Goal: Task Accomplishment & Management: Manage account settings

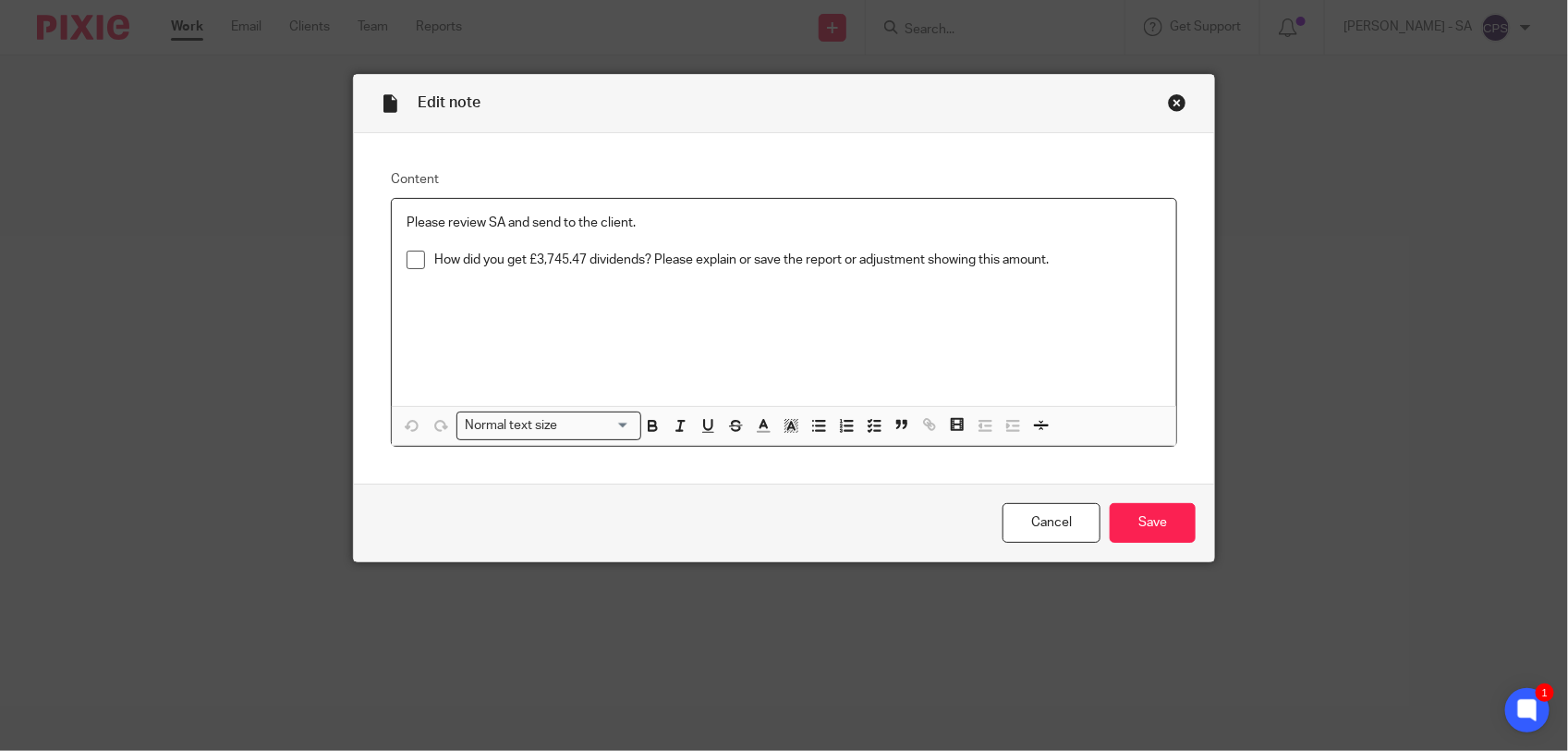
click at [1064, 267] on p "How did you get £3,745.47 dividends? Please explain or save the report or adjus…" at bounding box center [797, 260] width 728 height 19
click at [406, 260] on span at bounding box center [415, 260] width 19 height 19
click at [1070, 265] on p "How did you get £3,745.47 dividends? Please explain or save the report or adjus…" at bounding box center [797, 260] width 728 height 19
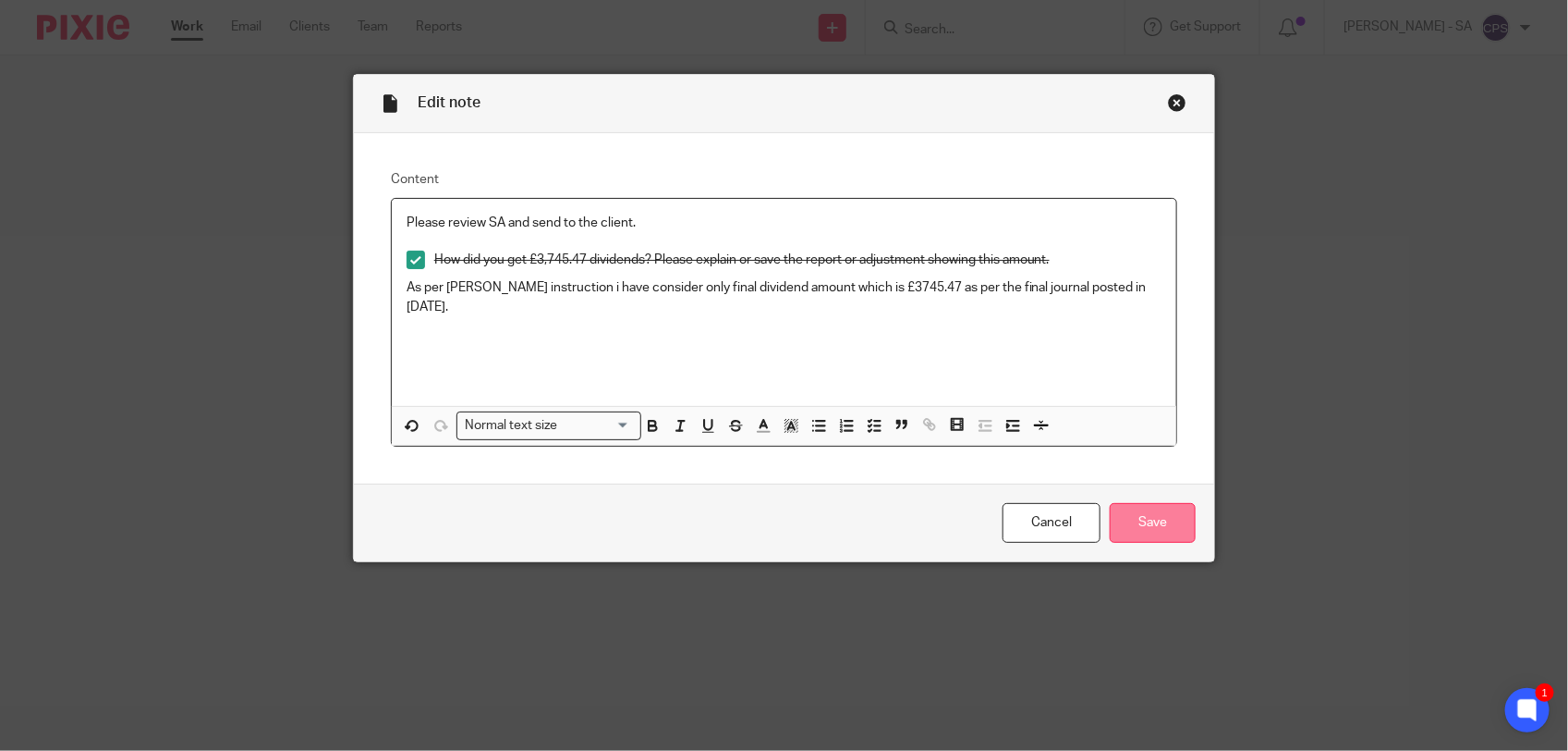
click at [1141, 523] on input "Save" at bounding box center [1153, 523] width 86 height 40
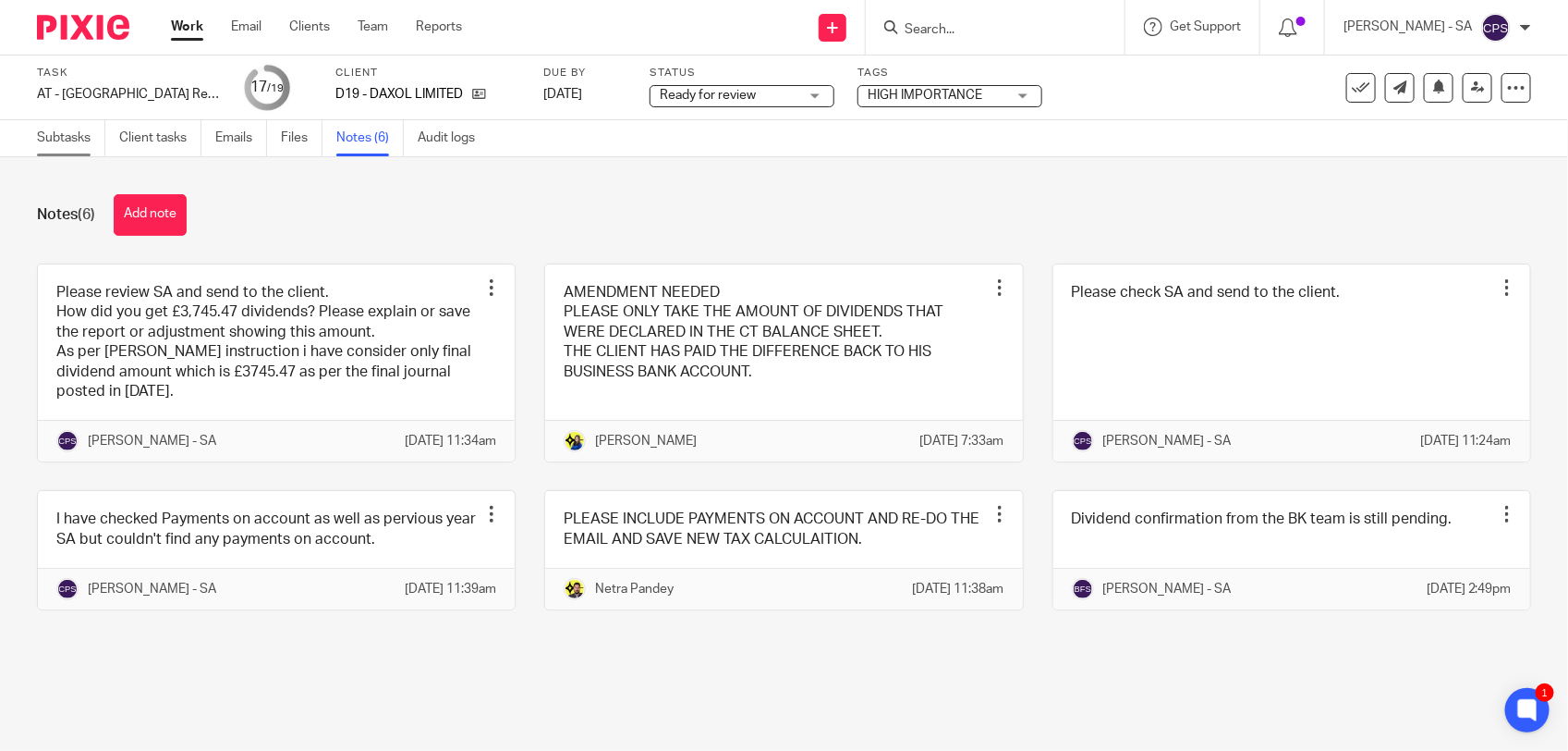
click at [72, 140] on link "Subtasks" at bounding box center [71, 138] width 69 height 36
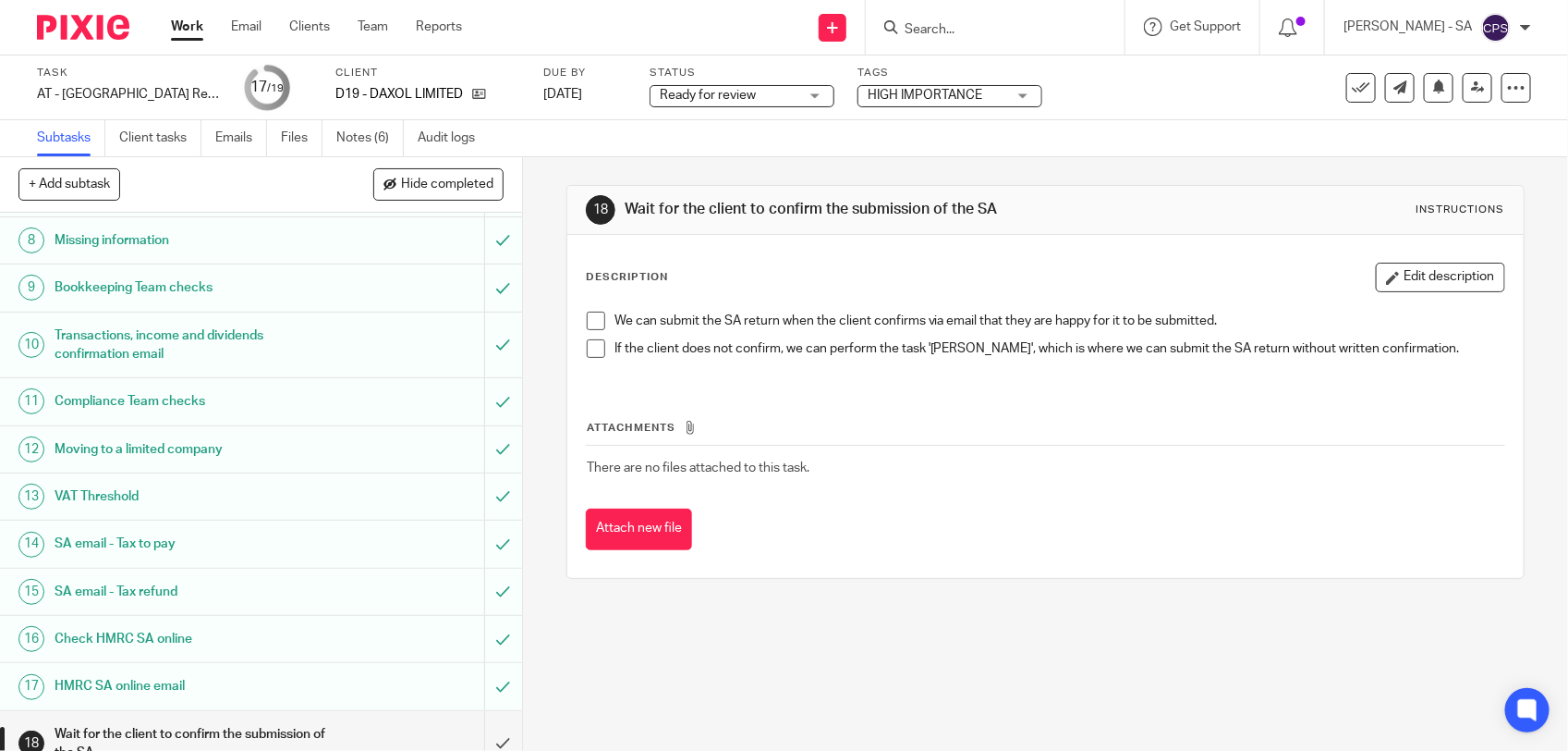
scroll to position [425, 0]
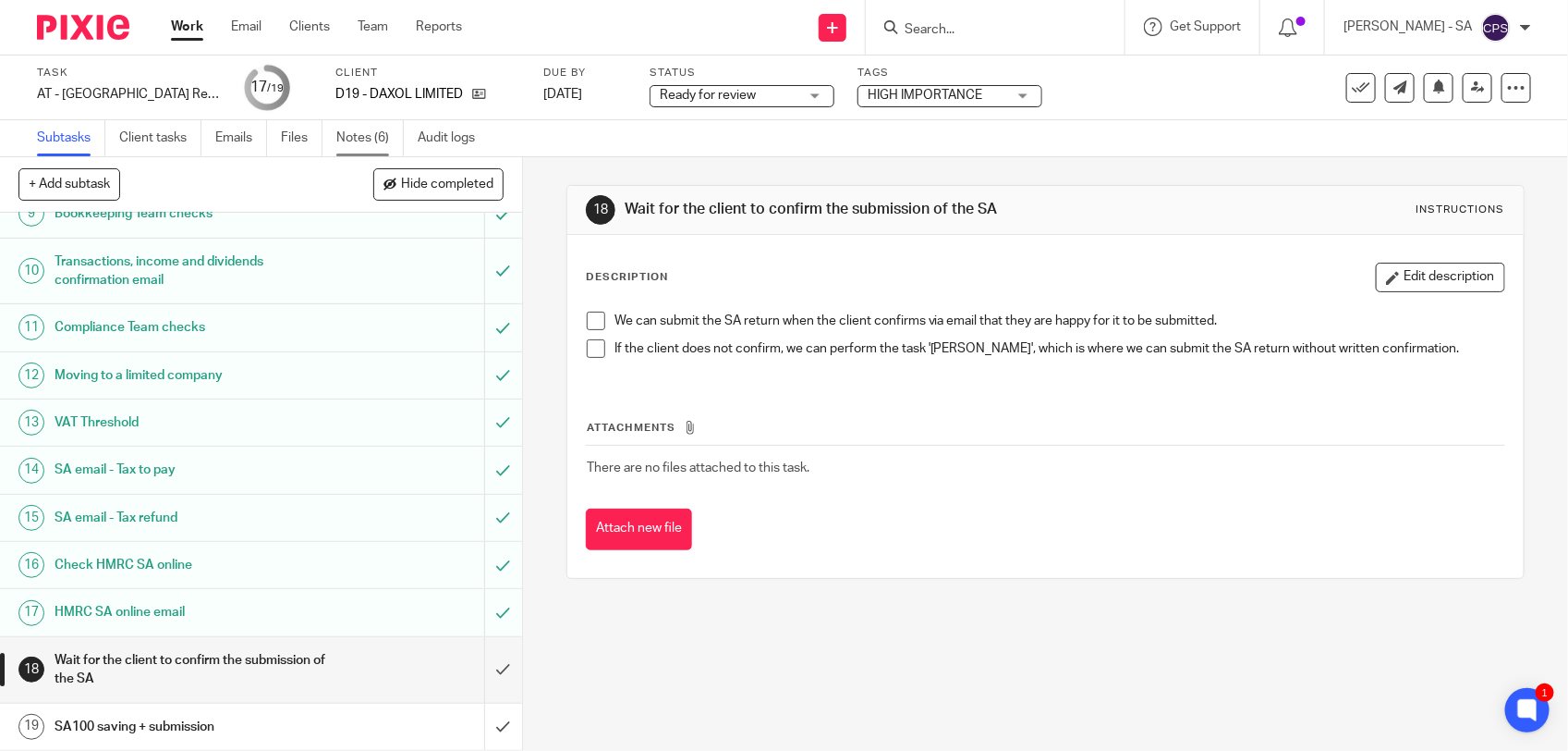
click at [365, 140] on link "Notes (6)" at bounding box center [370, 138] width 68 height 36
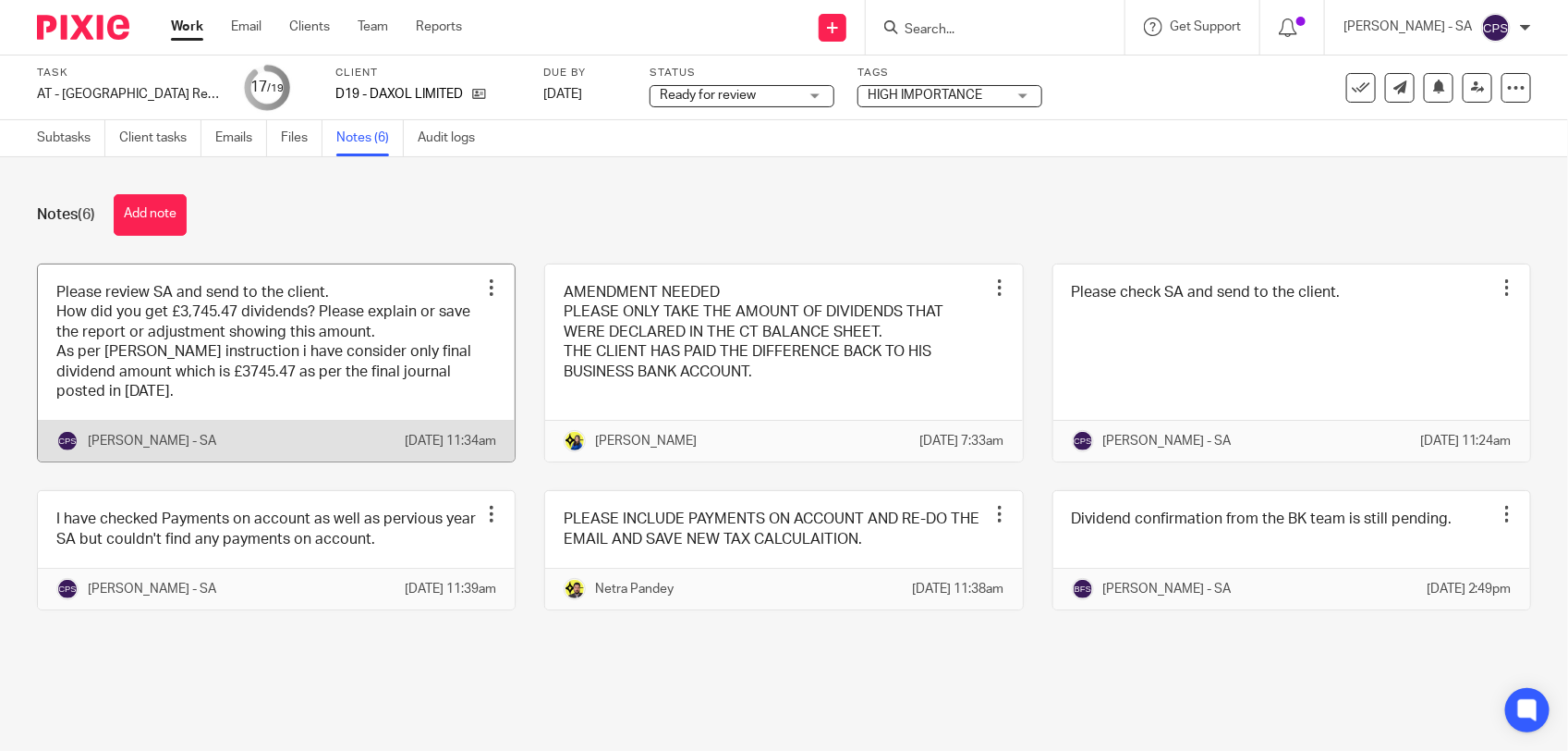
click at [399, 292] on link at bounding box center [276, 364] width 477 height 198
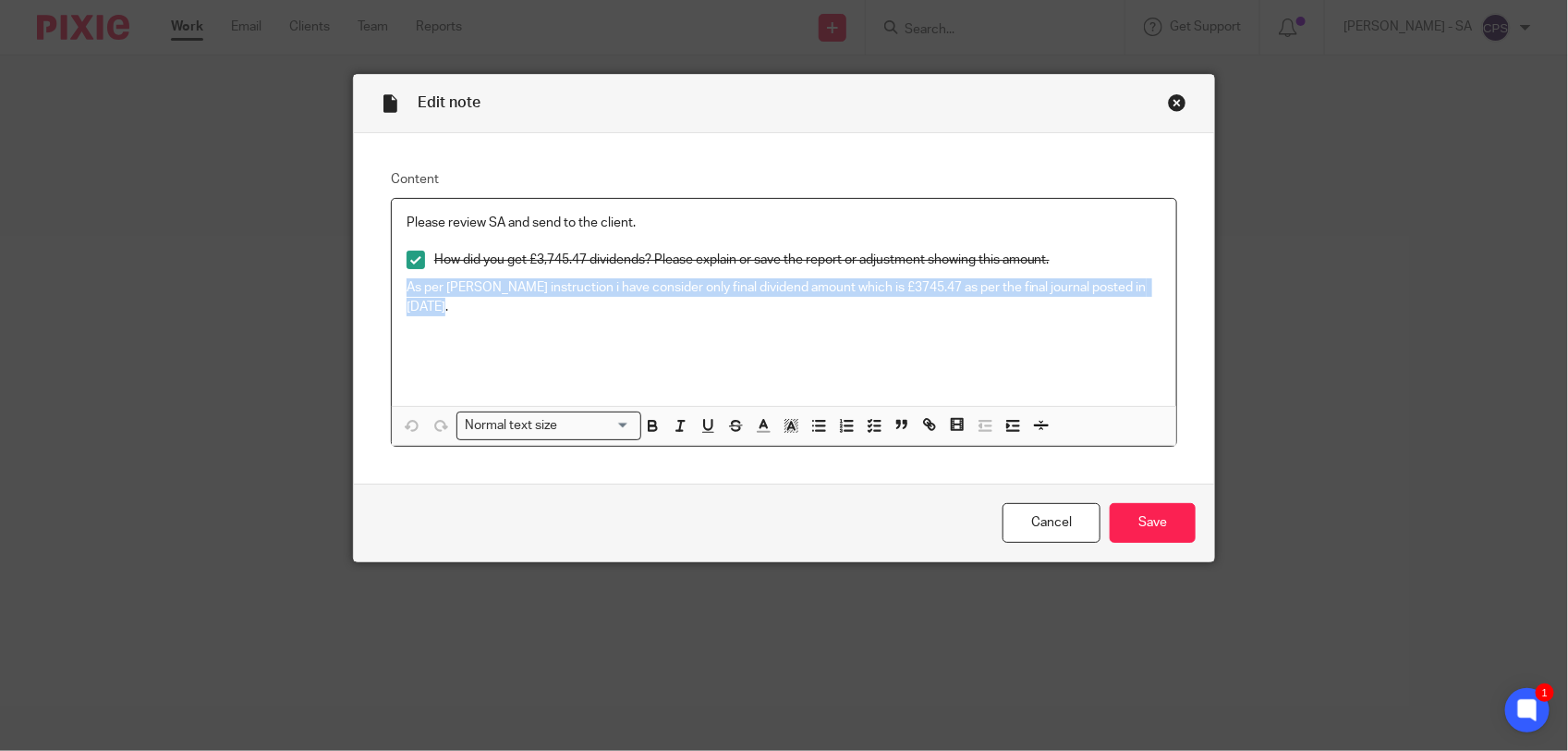
drag, startPoint x: 394, startPoint y: 287, endPoint x: 427, endPoint y: 307, distance: 38.6
click at [427, 307] on div "Please review SA and send to the client. How did you get £3,745.47 dividends? P…" at bounding box center [784, 302] width 784 height 207
click at [866, 422] on icon "button" at bounding box center [874, 425] width 17 height 17
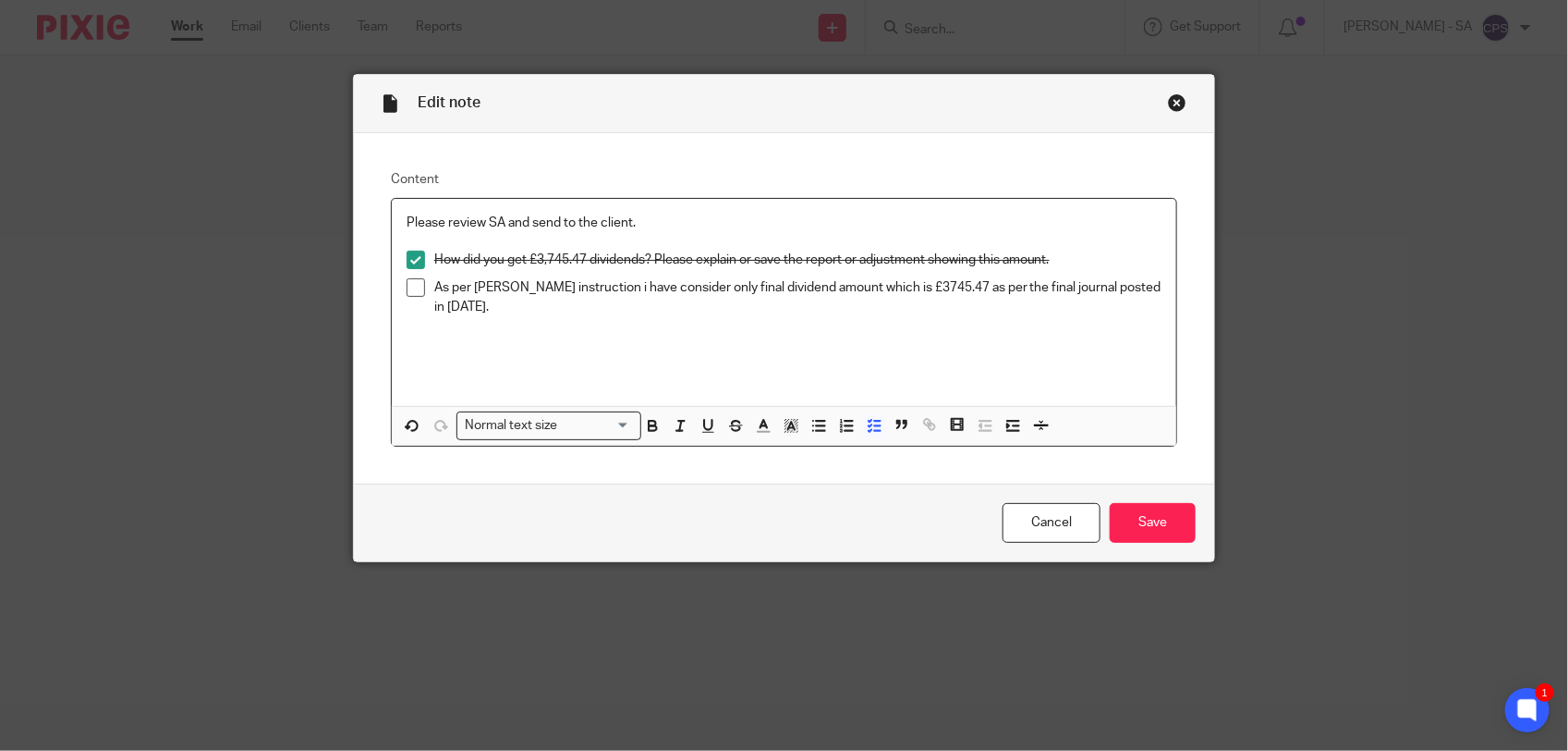
click at [613, 324] on div "Please review SA and send to the client. How did you get £3,745.47 dividends? P…" at bounding box center [784, 302] width 784 height 207
click at [1157, 518] on input "Save" at bounding box center [1153, 523] width 86 height 40
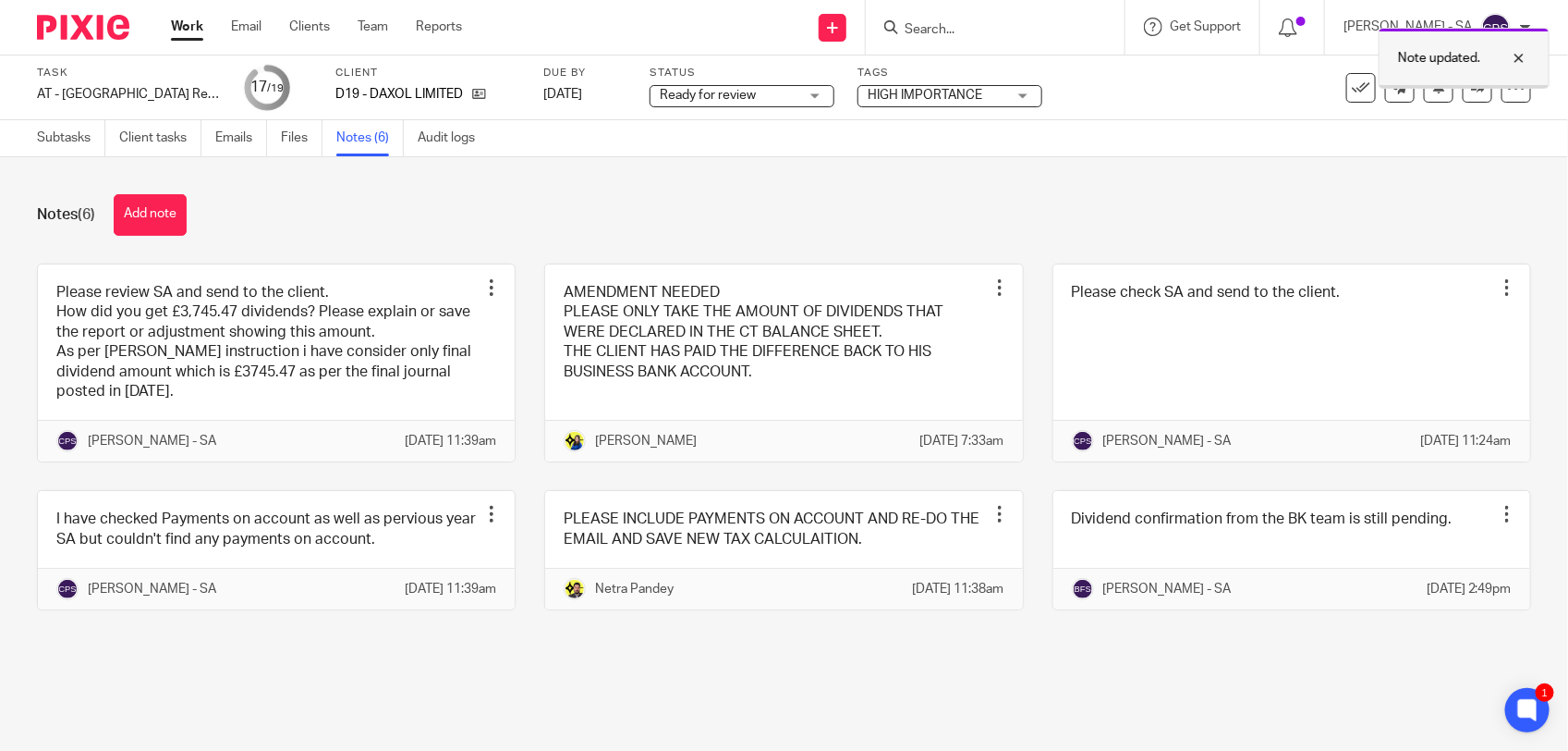
click at [1518, 60] on div at bounding box center [1505, 58] width 50 height 22
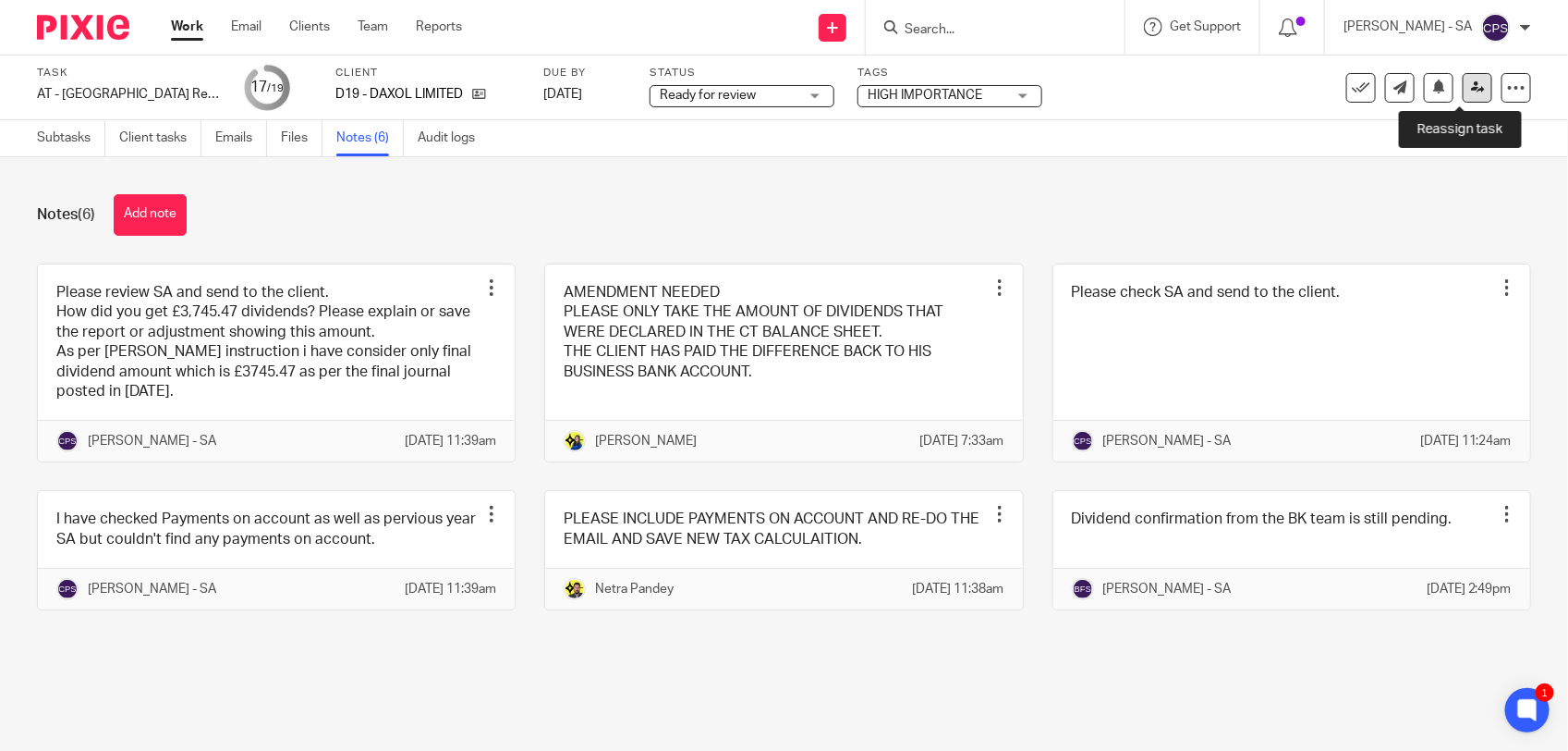
click at [1471, 90] on icon at bounding box center [1478, 88] width 14 height 14
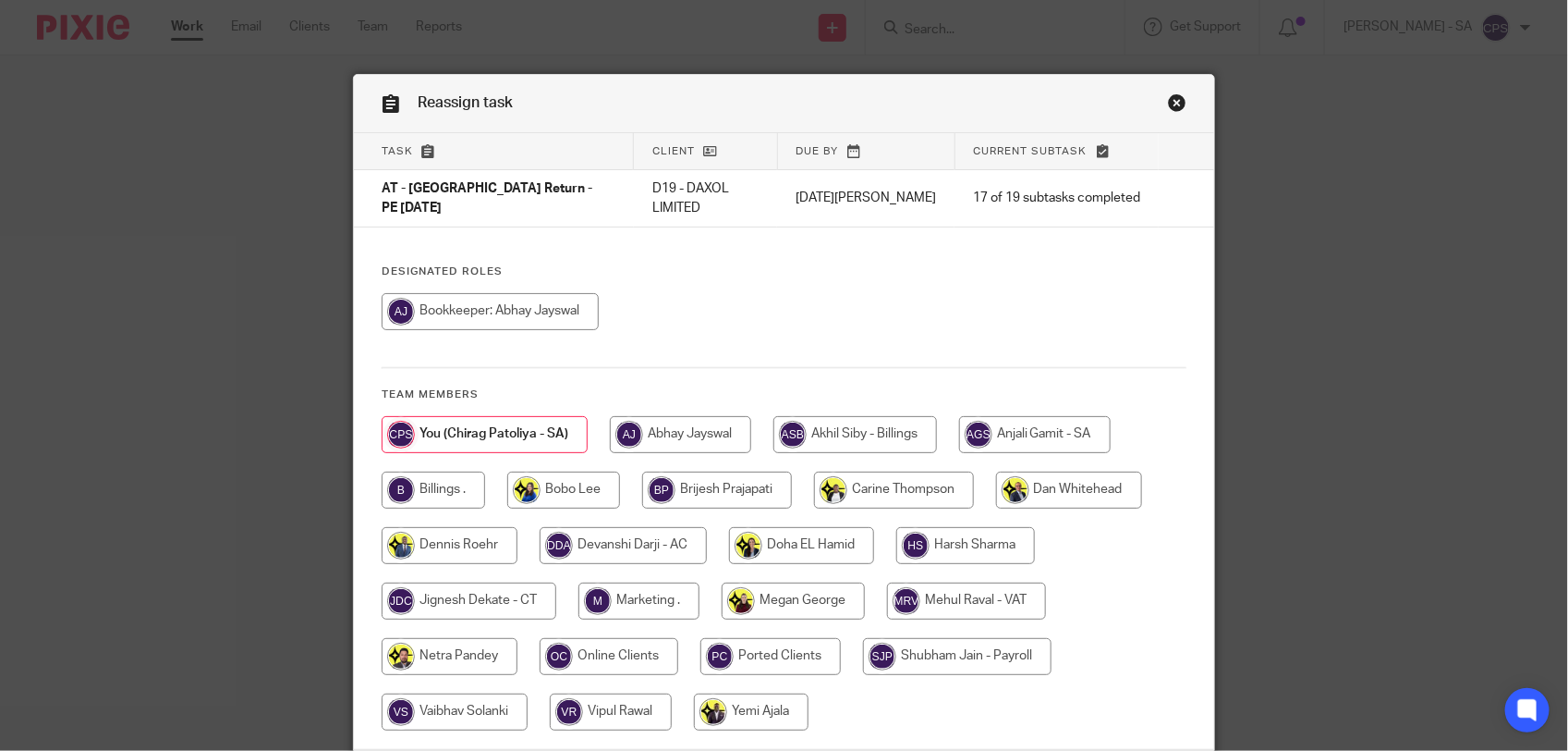
click at [446, 652] on input "radio" at bounding box center [449, 656] width 136 height 37
radio input "true"
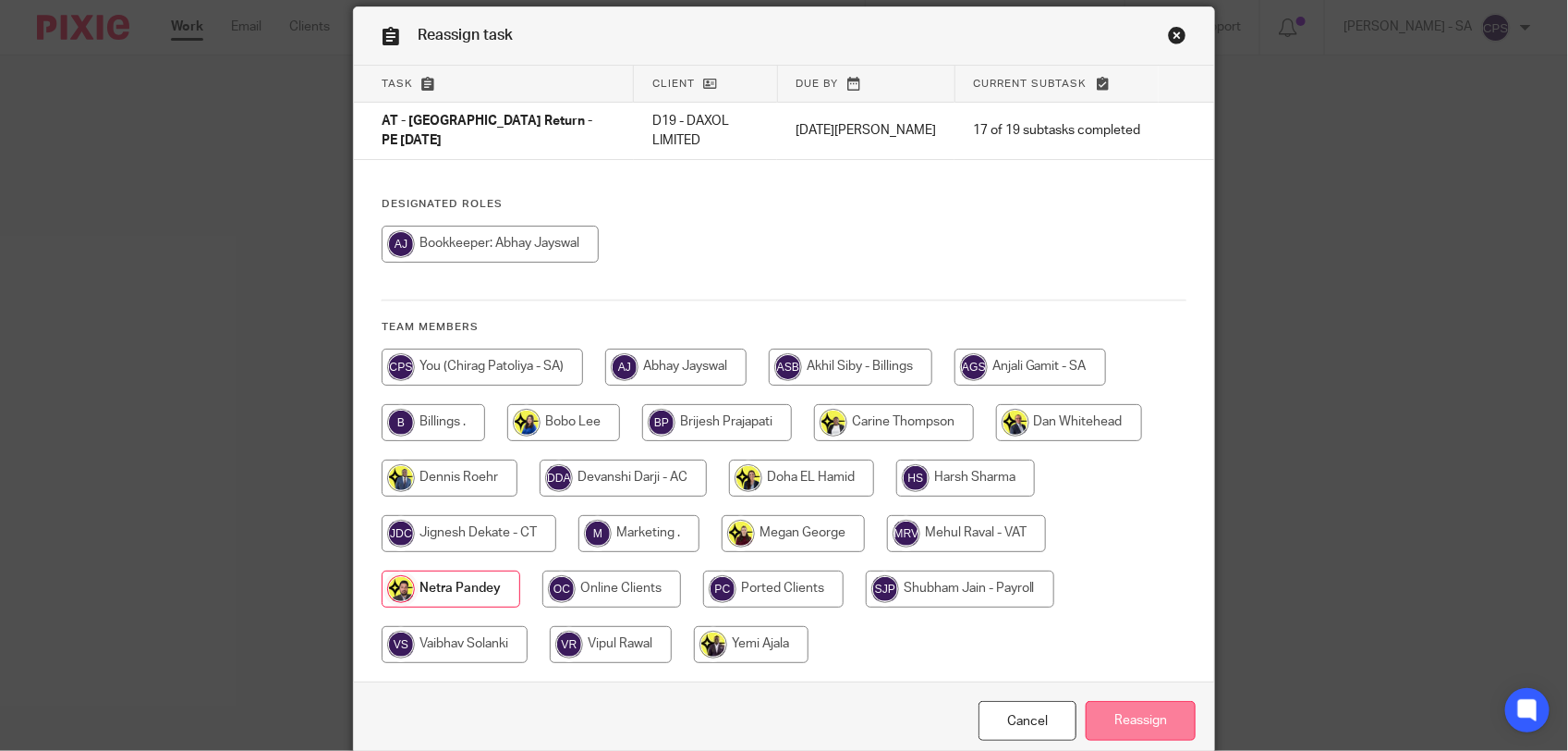
scroll to position [139, 0]
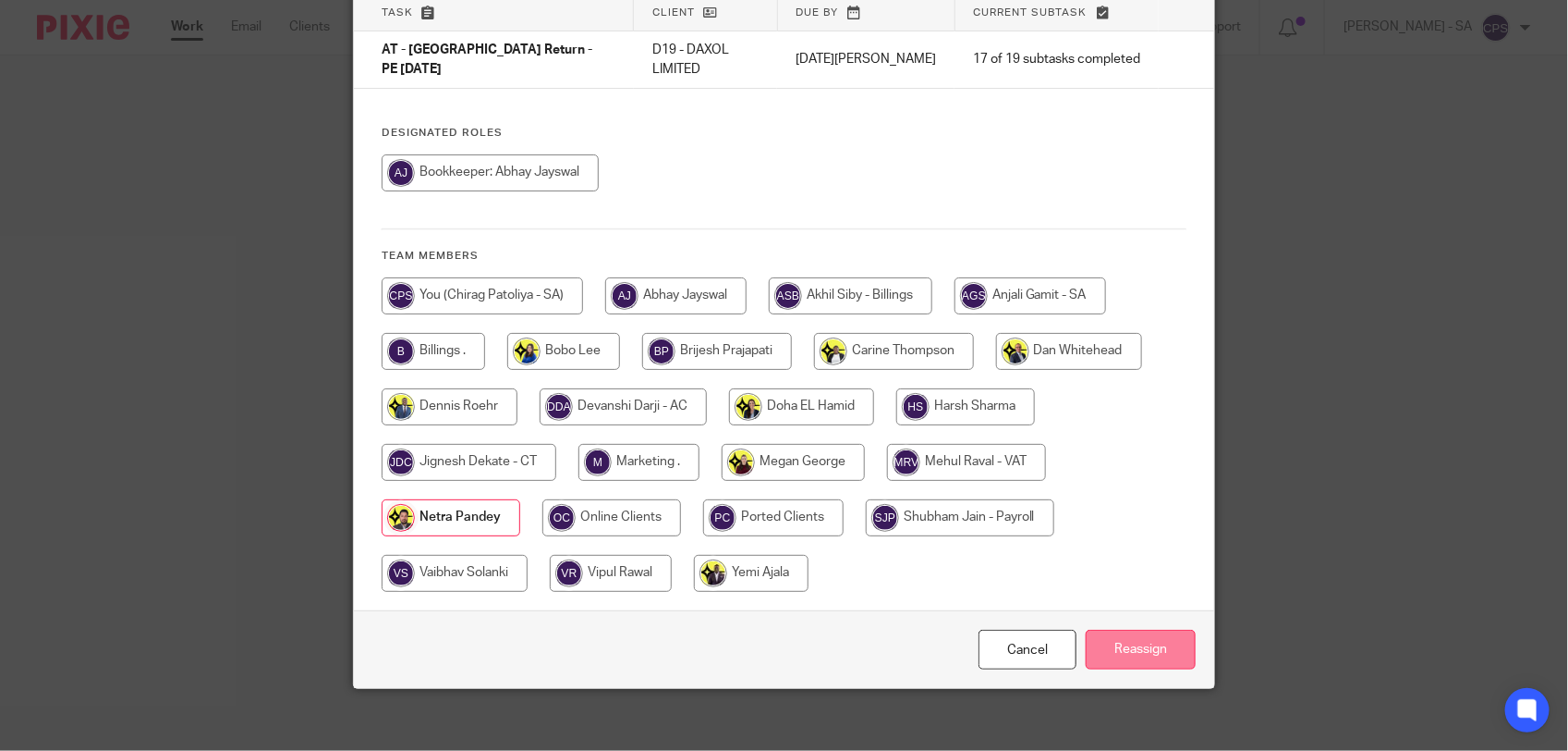
click at [1115, 653] on input "Reassign" at bounding box center [1141, 649] width 110 height 40
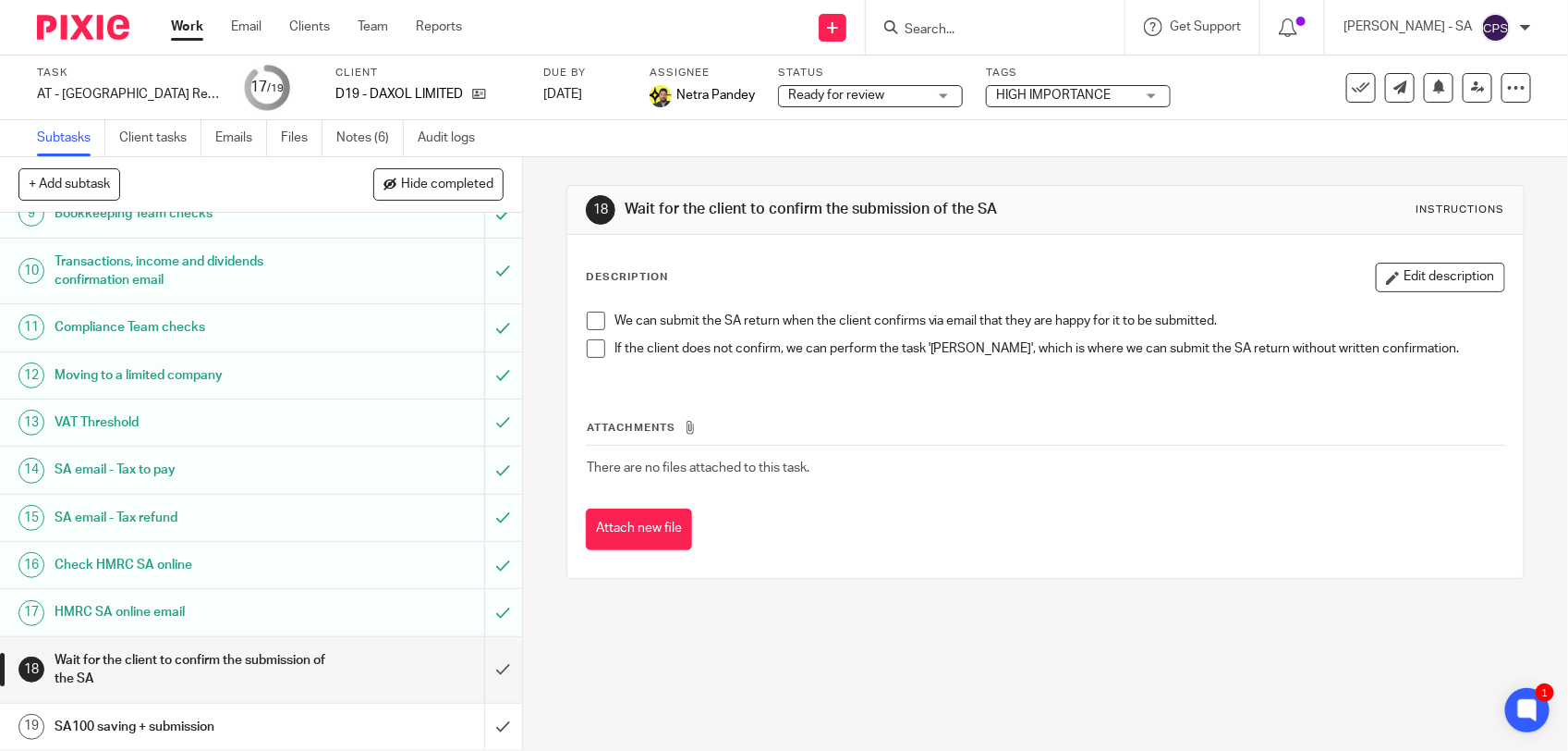
scroll to position [425, 0]
